Goal: Book appointment/travel/reservation

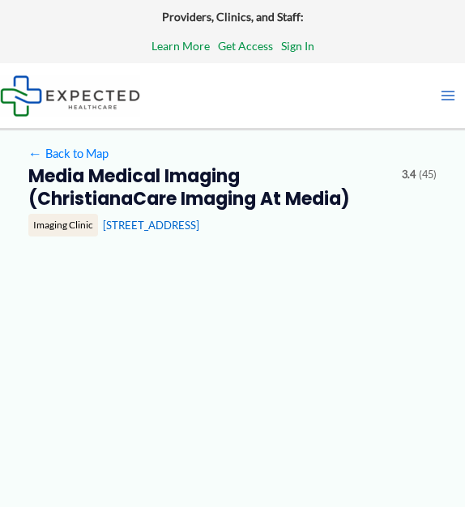
type input "**********"
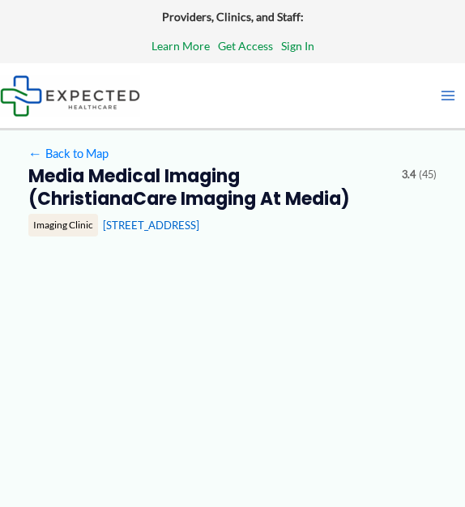
type input "**********"
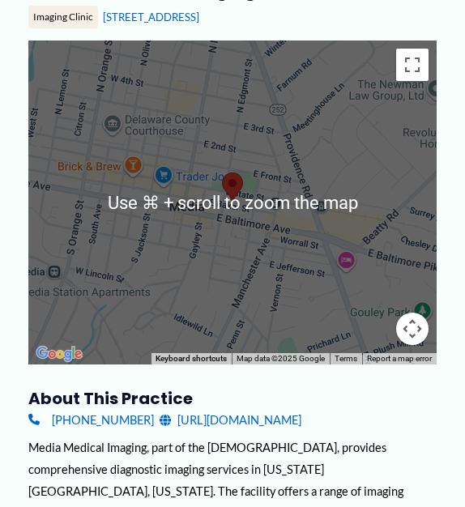
scroll to position [223, 0]
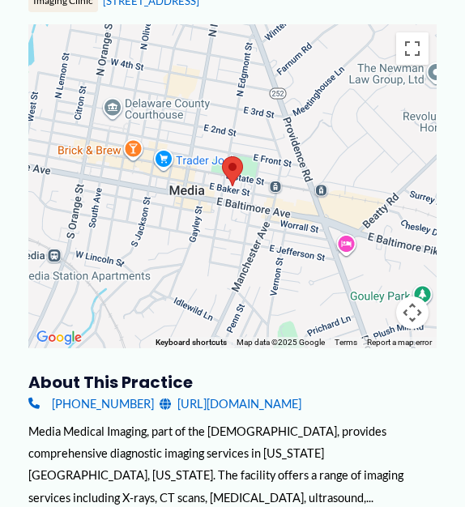
click at [199, 317] on div at bounding box center [232, 186] width 409 height 324
